Goal: Task Accomplishment & Management: Use online tool/utility

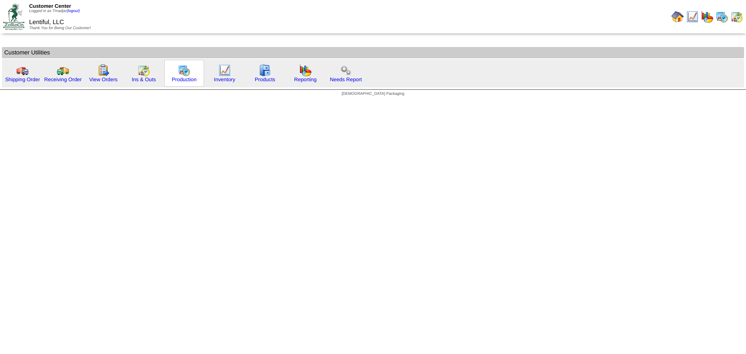
click at [183, 72] on img at bounding box center [184, 70] width 12 height 12
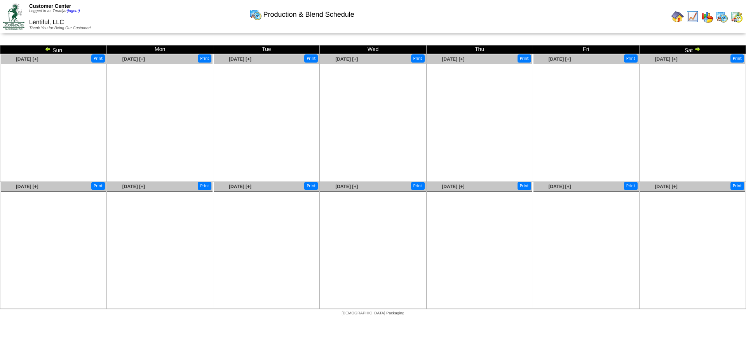
click at [721, 18] on img at bounding box center [722, 16] width 12 height 12
click at [736, 17] on img at bounding box center [737, 16] width 12 height 12
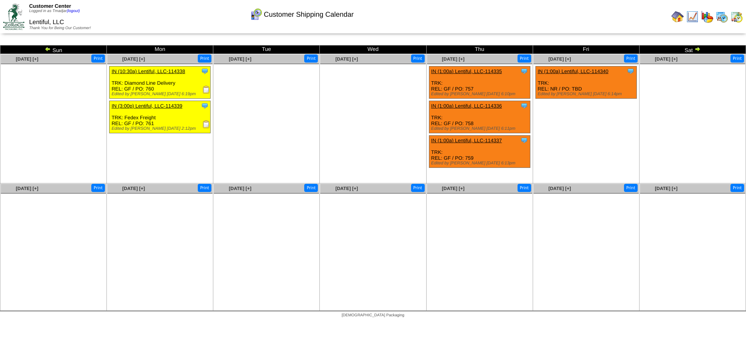
click at [208, 91] on img at bounding box center [207, 90] width 8 height 8
click at [206, 128] on link at bounding box center [207, 127] width 8 height 6
